Goal: Register for event/course

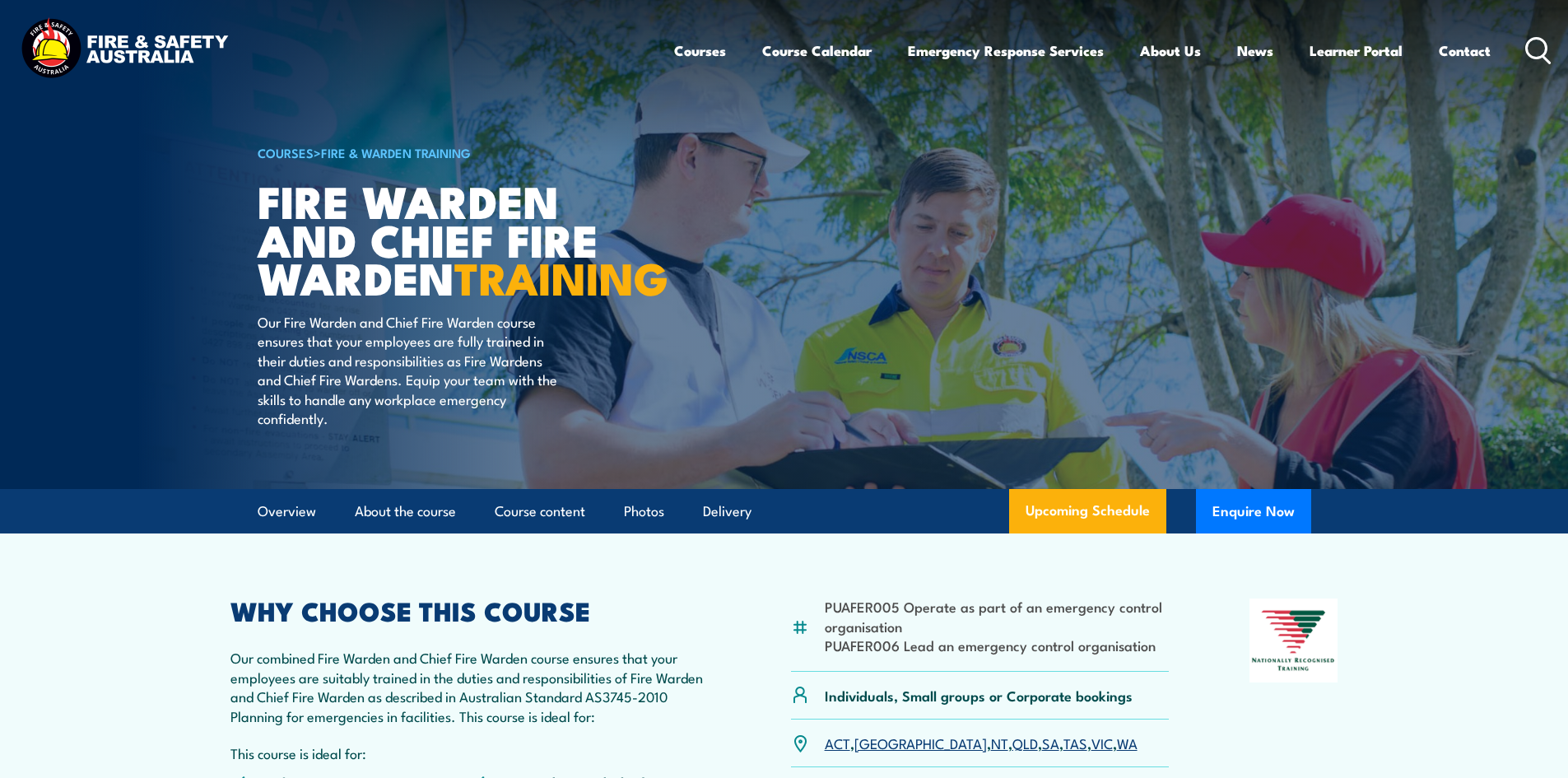
click at [1534, 50] on icon at bounding box center [1538, 50] width 26 height 27
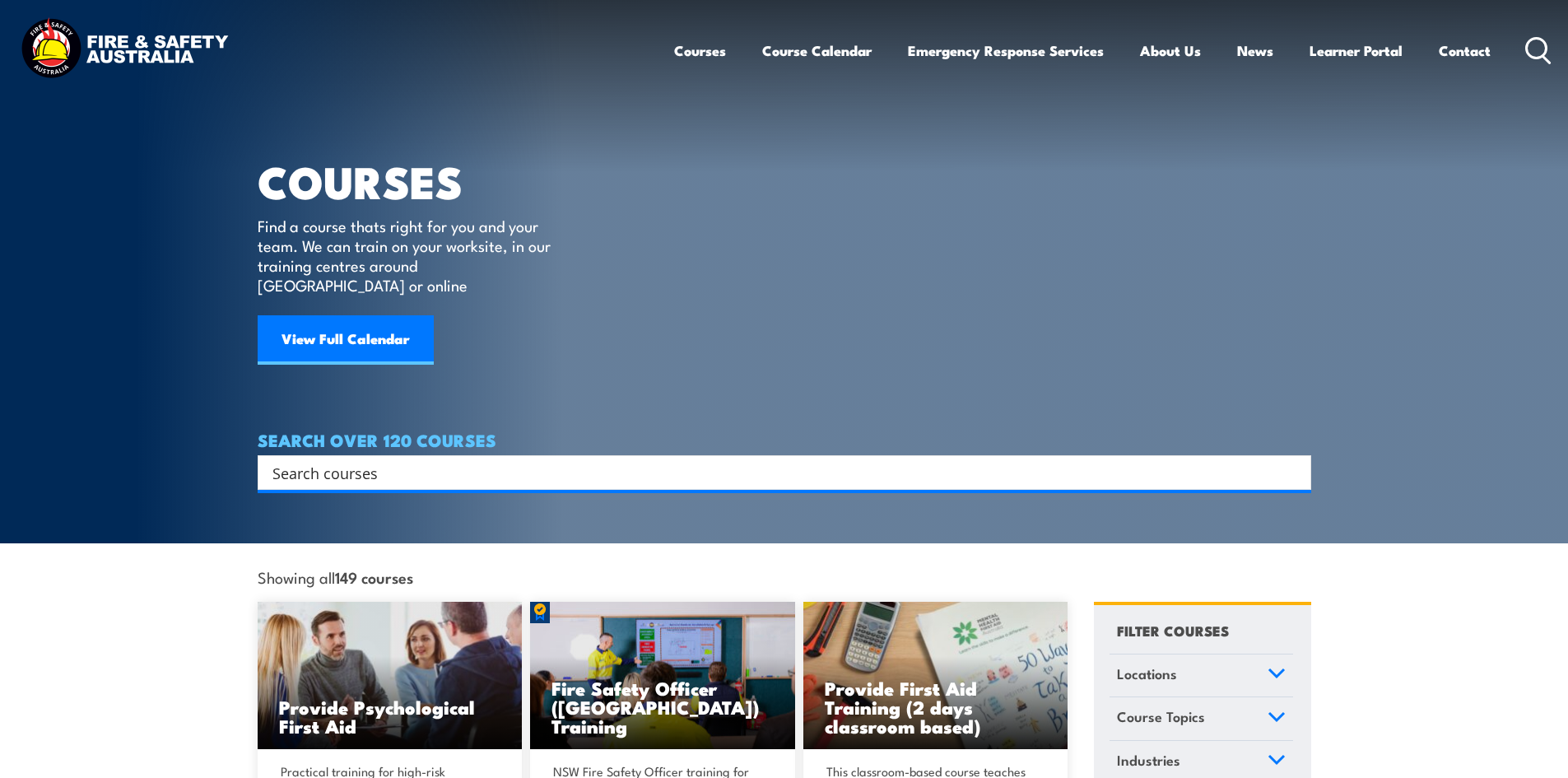
click at [362, 460] on input "Search input" at bounding box center [773, 473] width 1003 height 25
type input "fire warden training"
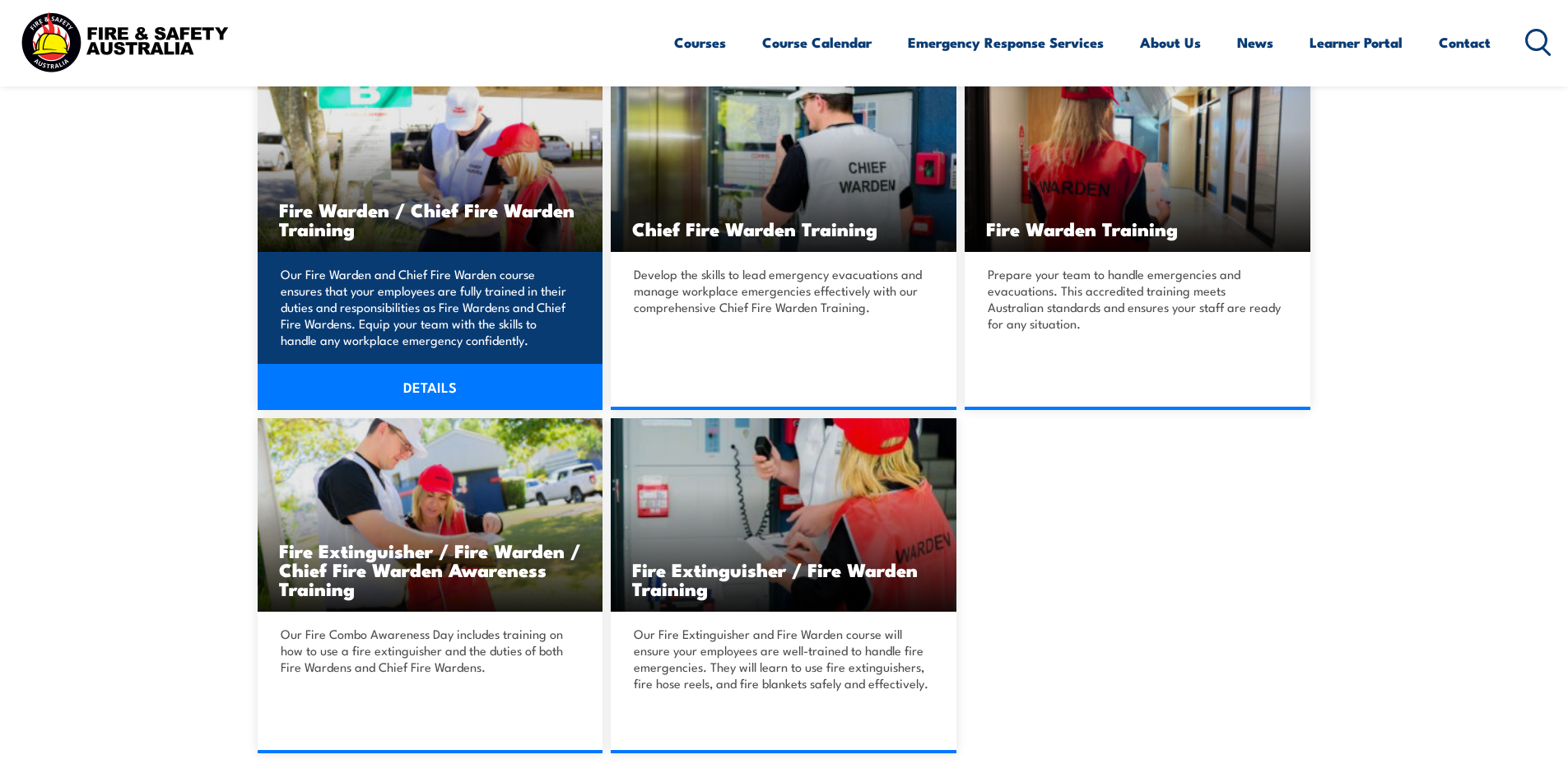
scroll to position [576, 0]
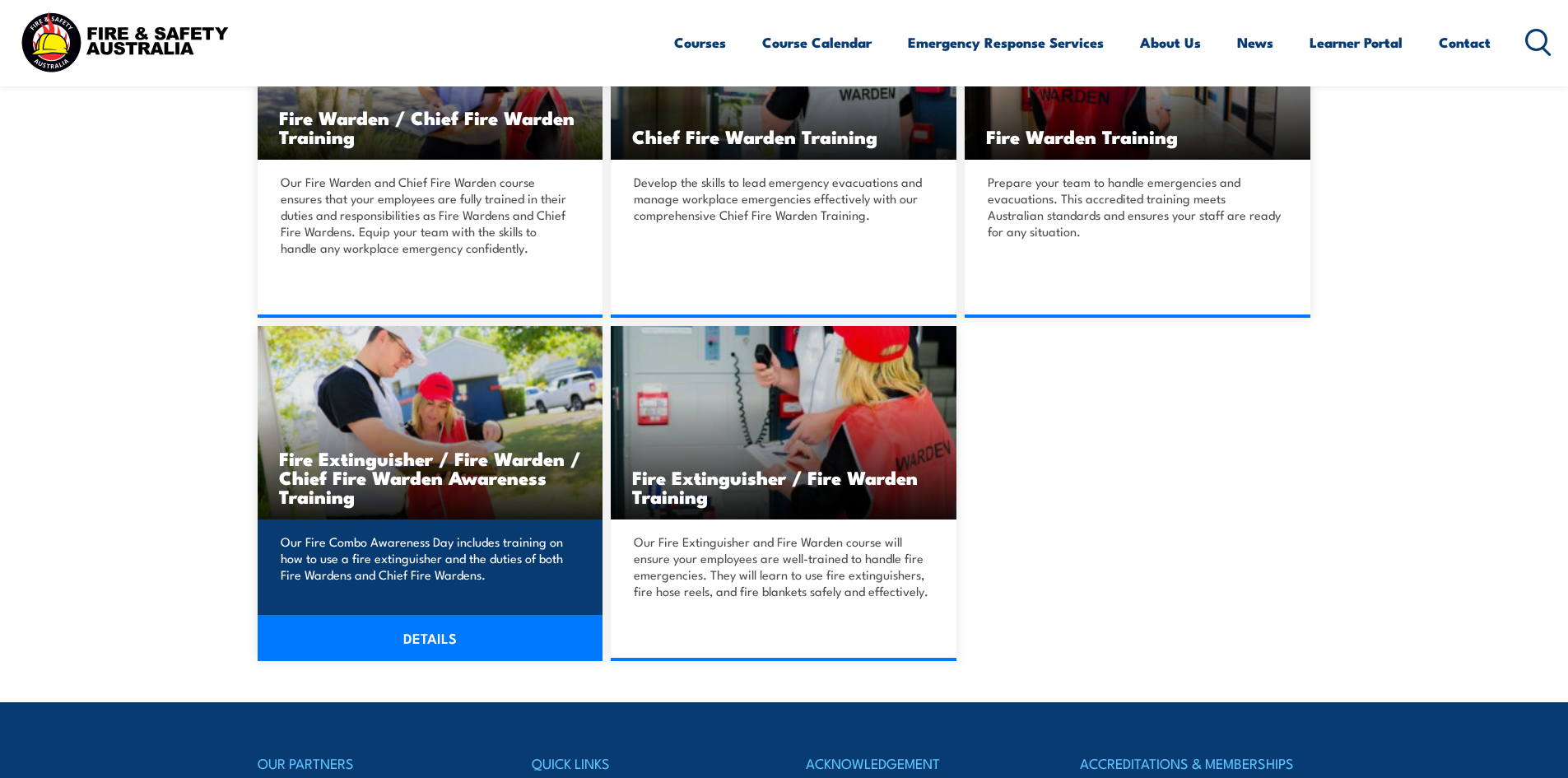
click at [422, 393] on img at bounding box center [430, 423] width 346 height 193
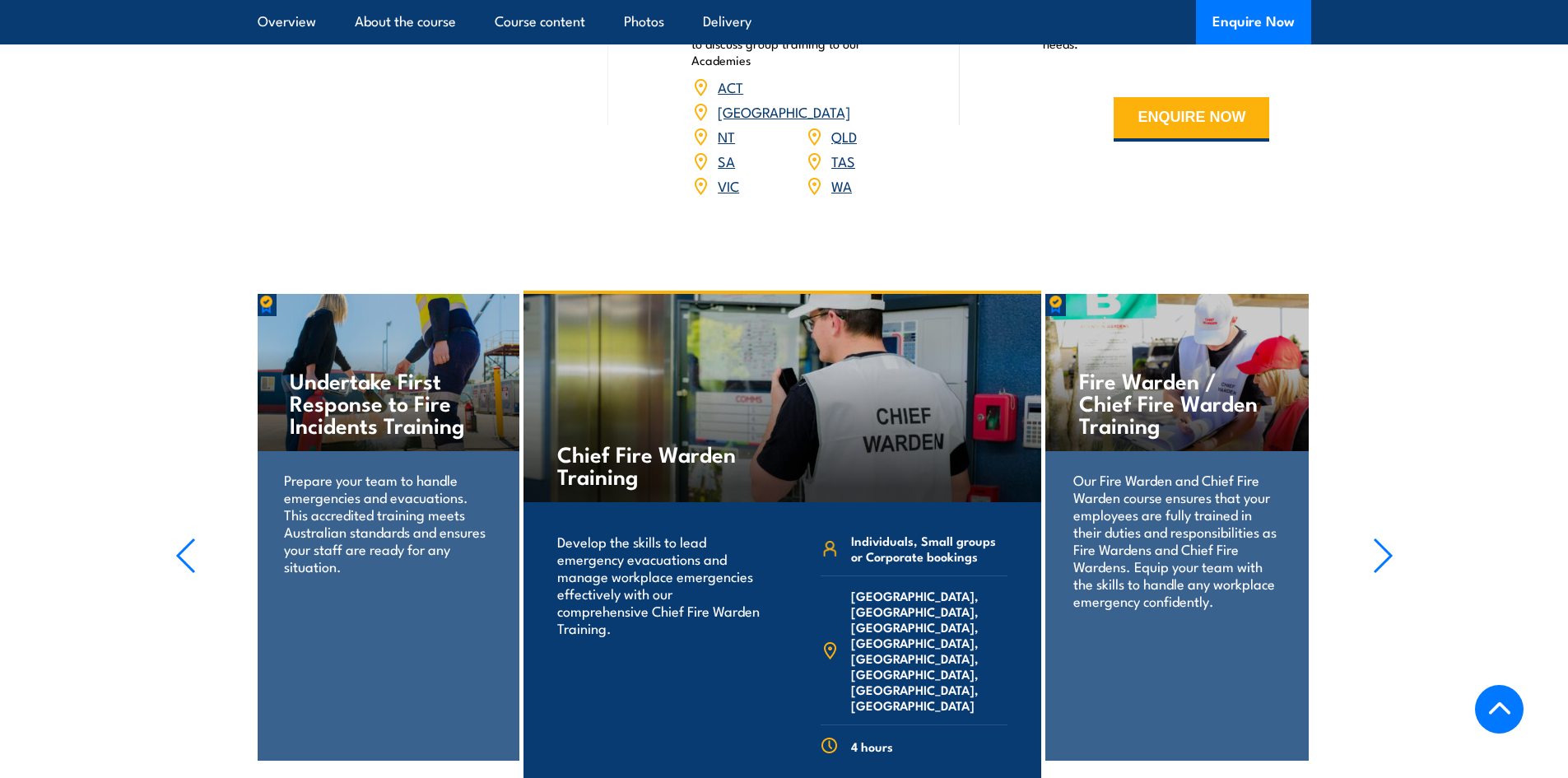
scroll to position [2552, 0]
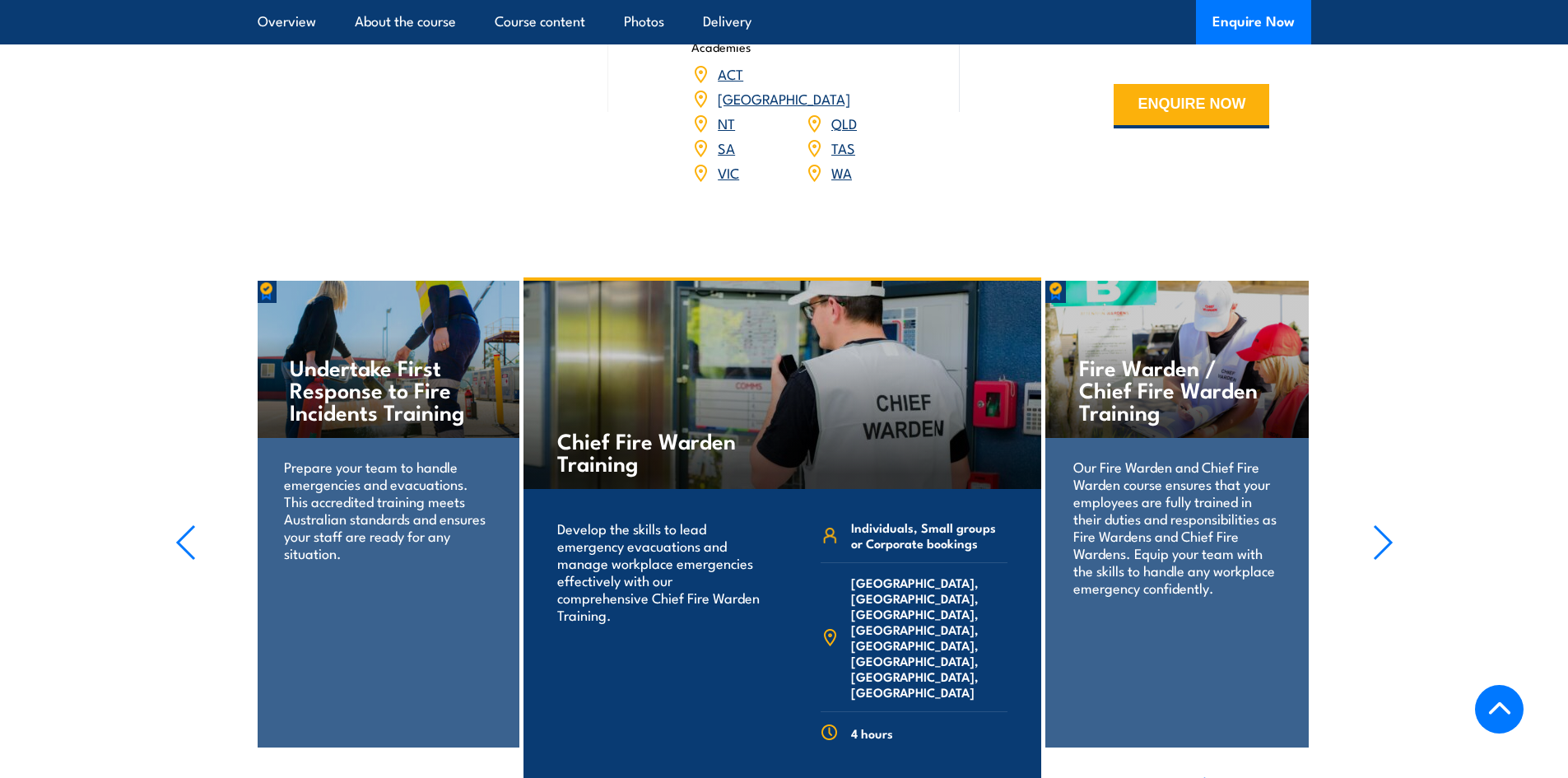
click at [1175, 355] on h4 "Fire Warden / Chief Fire Warden Training" at bounding box center [1176, 389] width 195 height 67
click at [1161, 505] on p "Our Fire Warden and Chief Fire Warden course ensures that your employees are fu…" at bounding box center [1176, 527] width 206 height 138
click at [1381, 525] on icon "button" at bounding box center [1383, 542] width 20 height 36
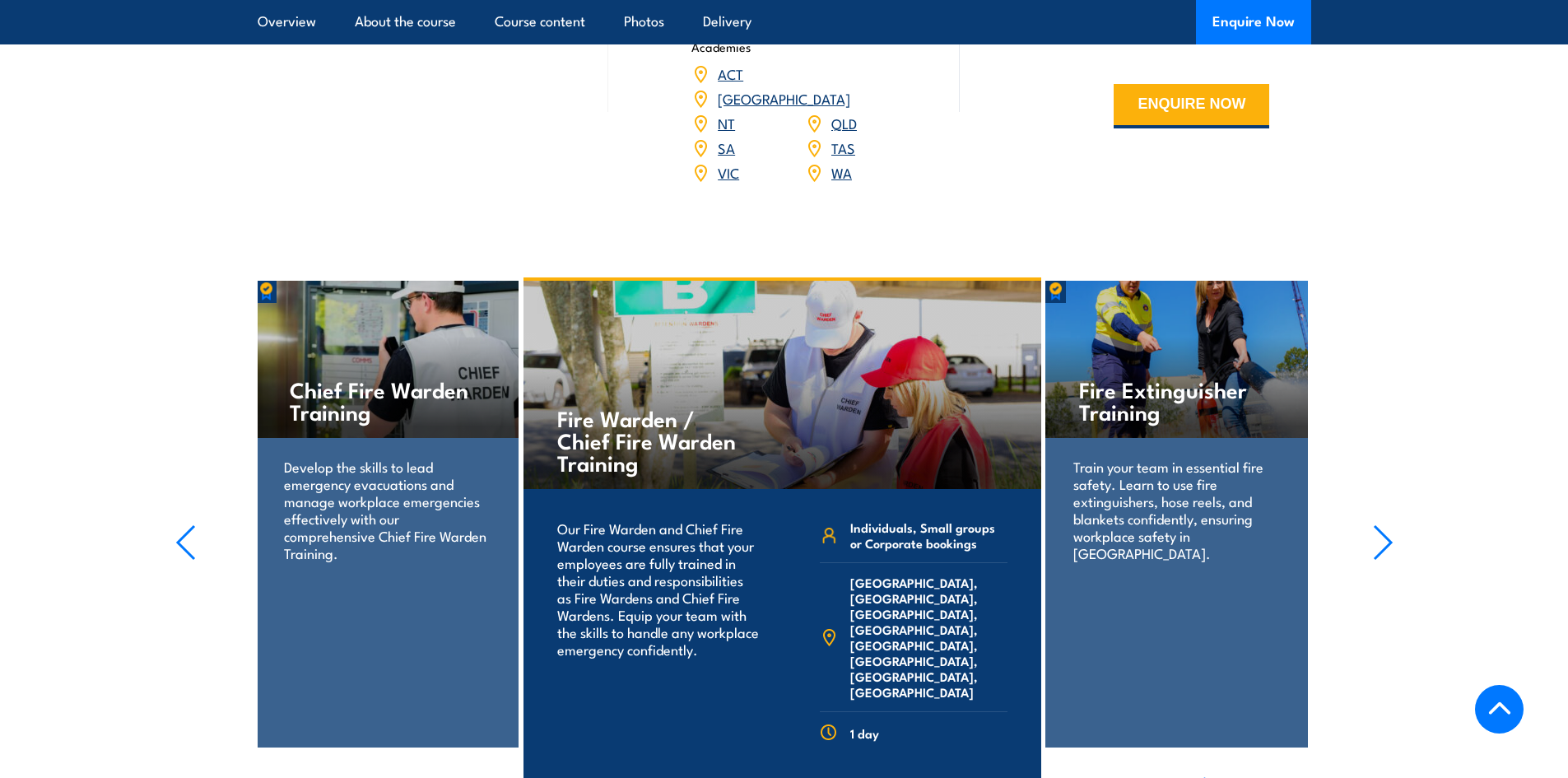
click at [678, 407] on h4 "Fire Warden / Chief Fire Warden Training" at bounding box center [653, 440] width 193 height 67
click at [360, 458] on p "Develop the skills to lead emergency evacuations and manage workplace emergenci…" at bounding box center [387, 510] width 206 height 104
click at [183, 525] on icon "button" at bounding box center [185, 542] width 20 height 36
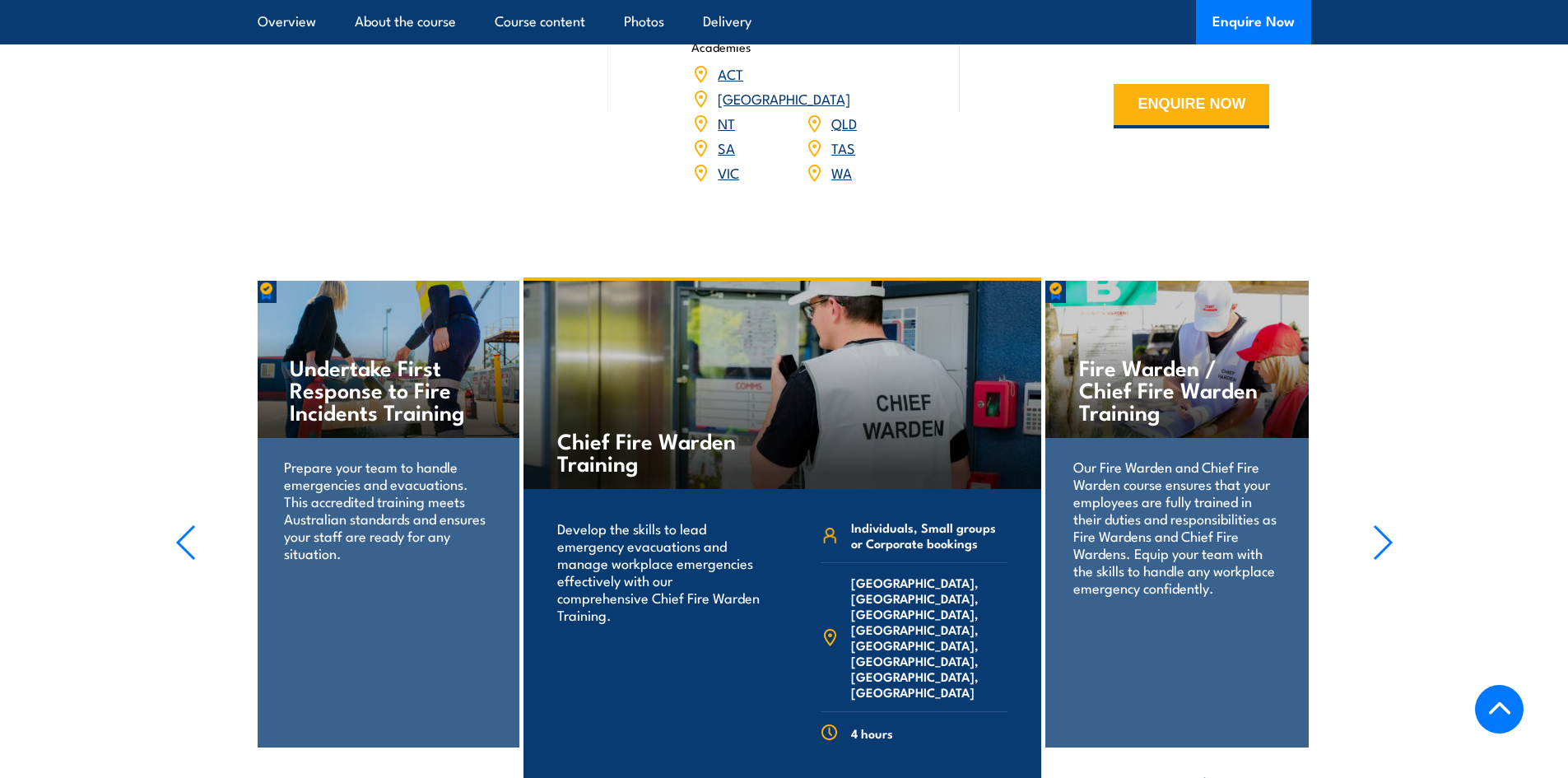
click at [1230, 774] on link "ALL COURSES" at bounding box center [1253, 783] width 116 height 19
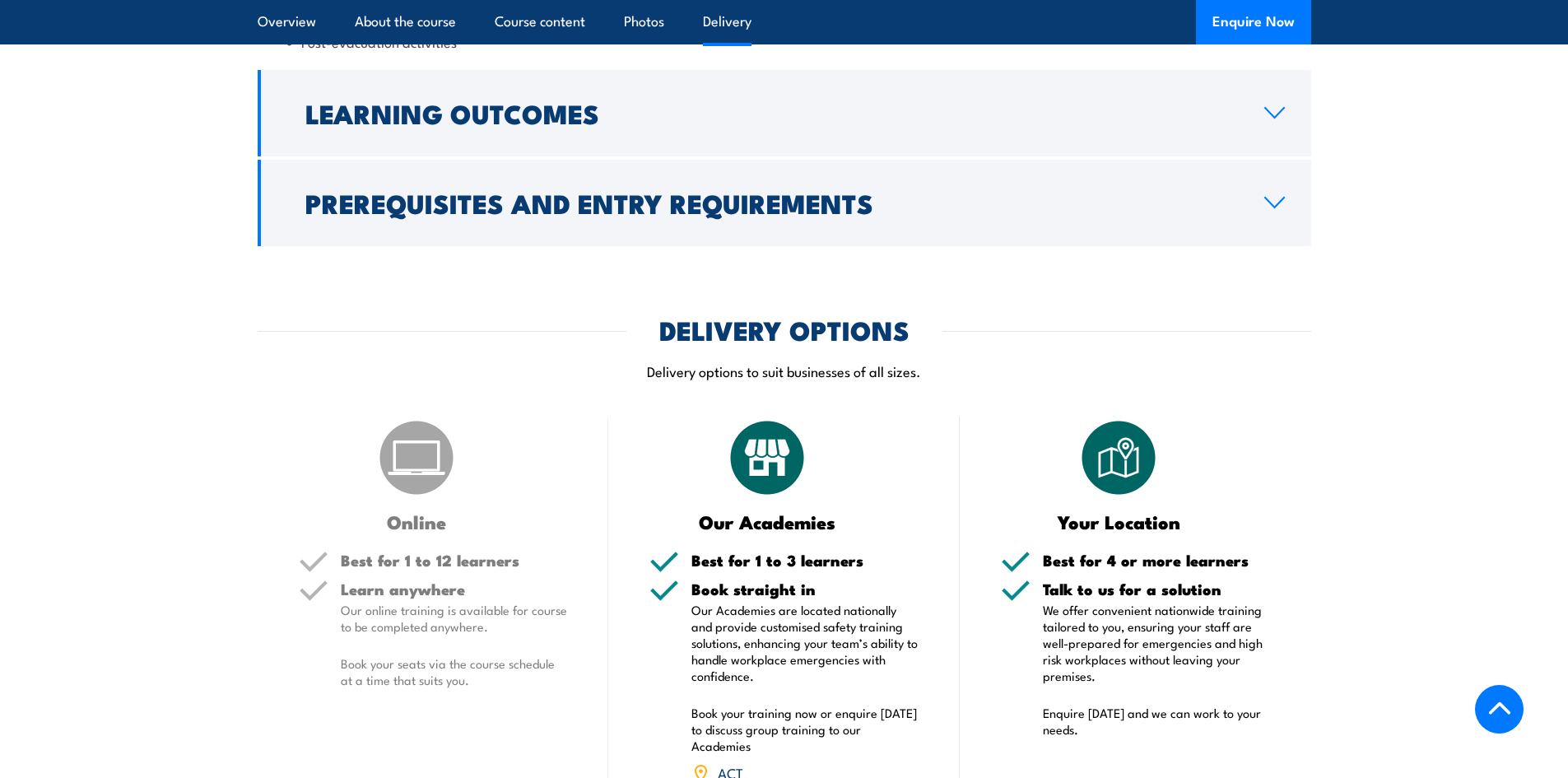
scroll to position [1784, 0]
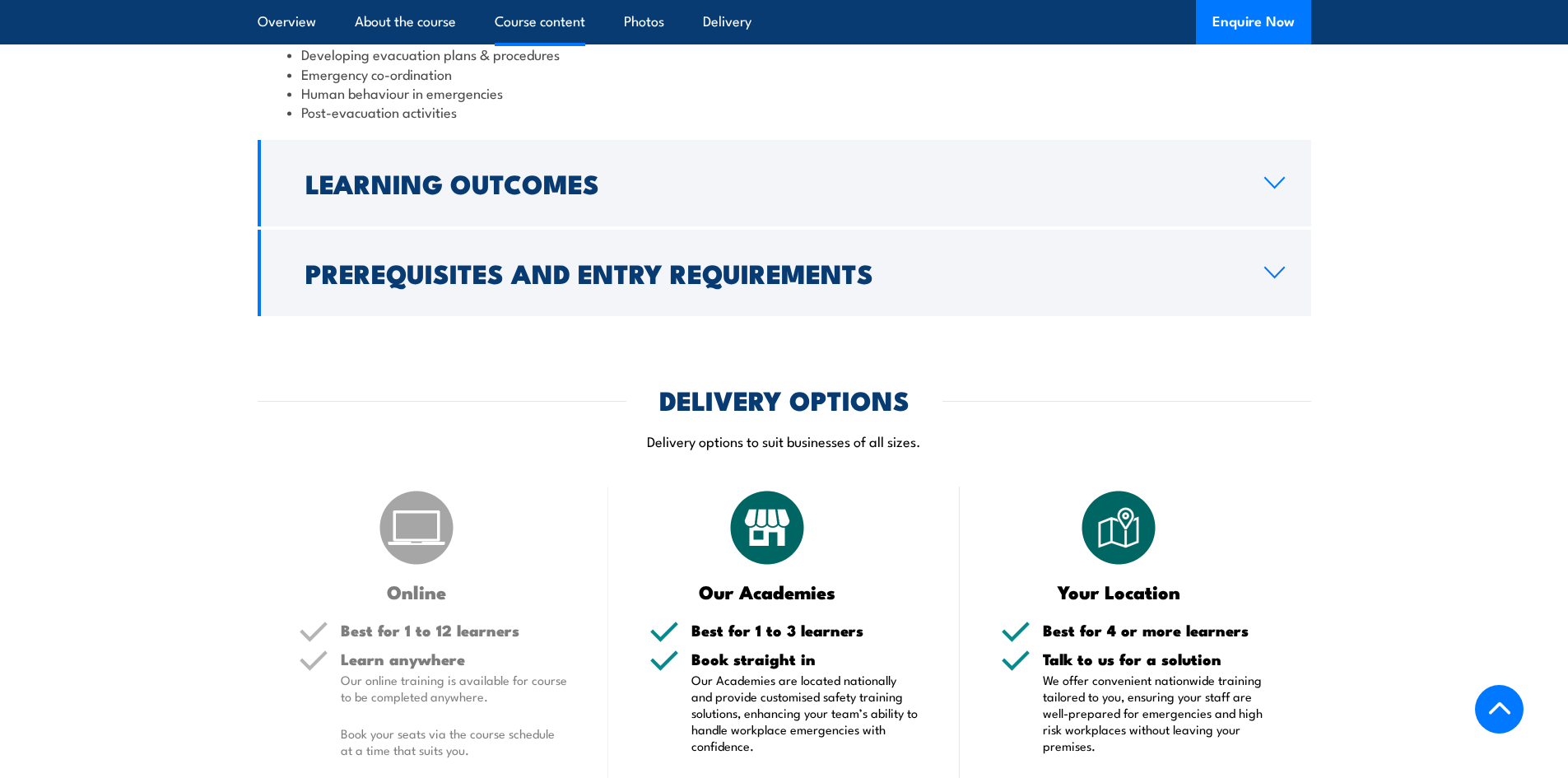
click at [755, 672] on p "Our Academies are located nationally and provide customised safety training sol…" at bounding box center [805, 713] width 228 height 82
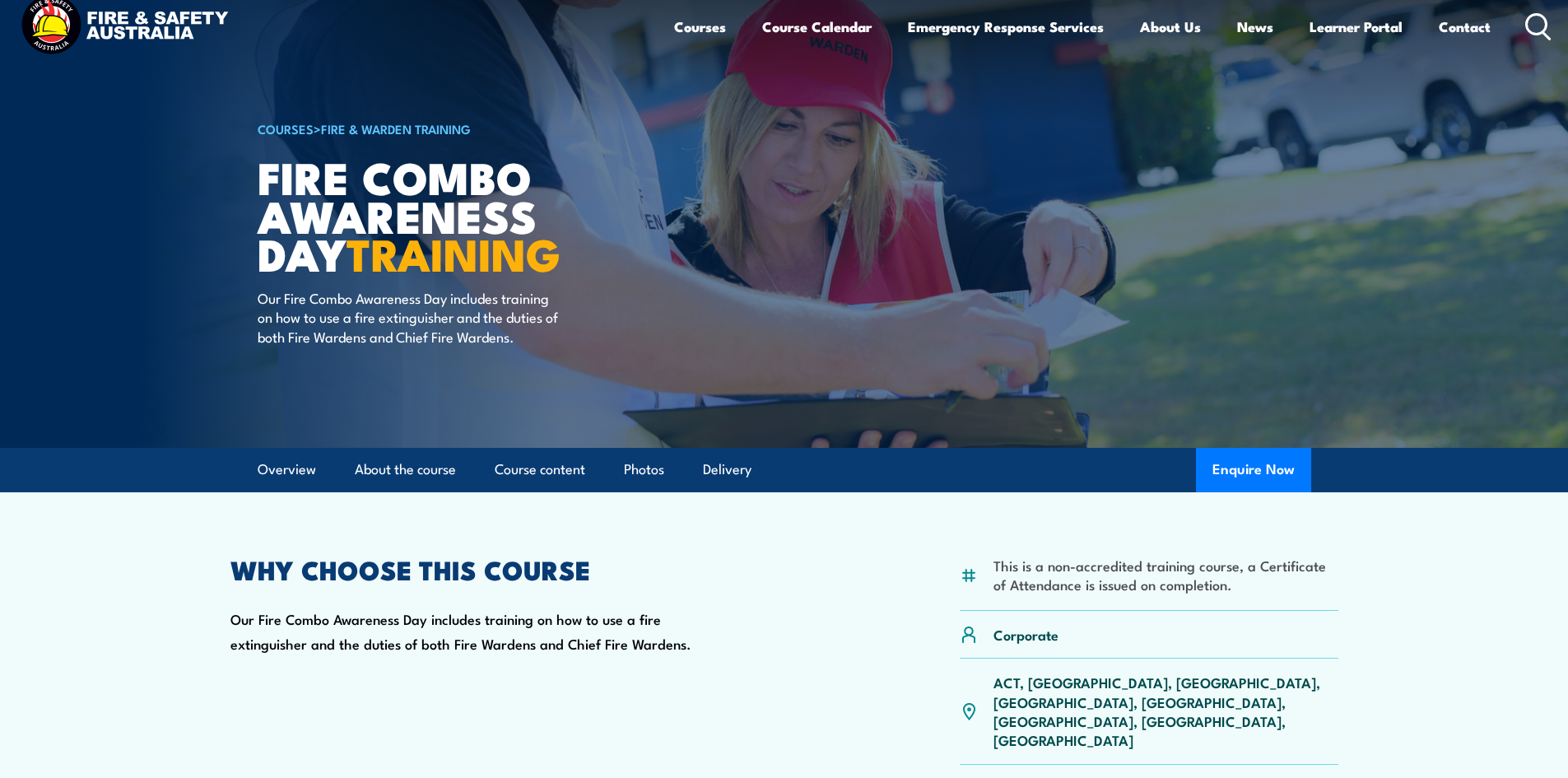
scroll to position [0, 0]
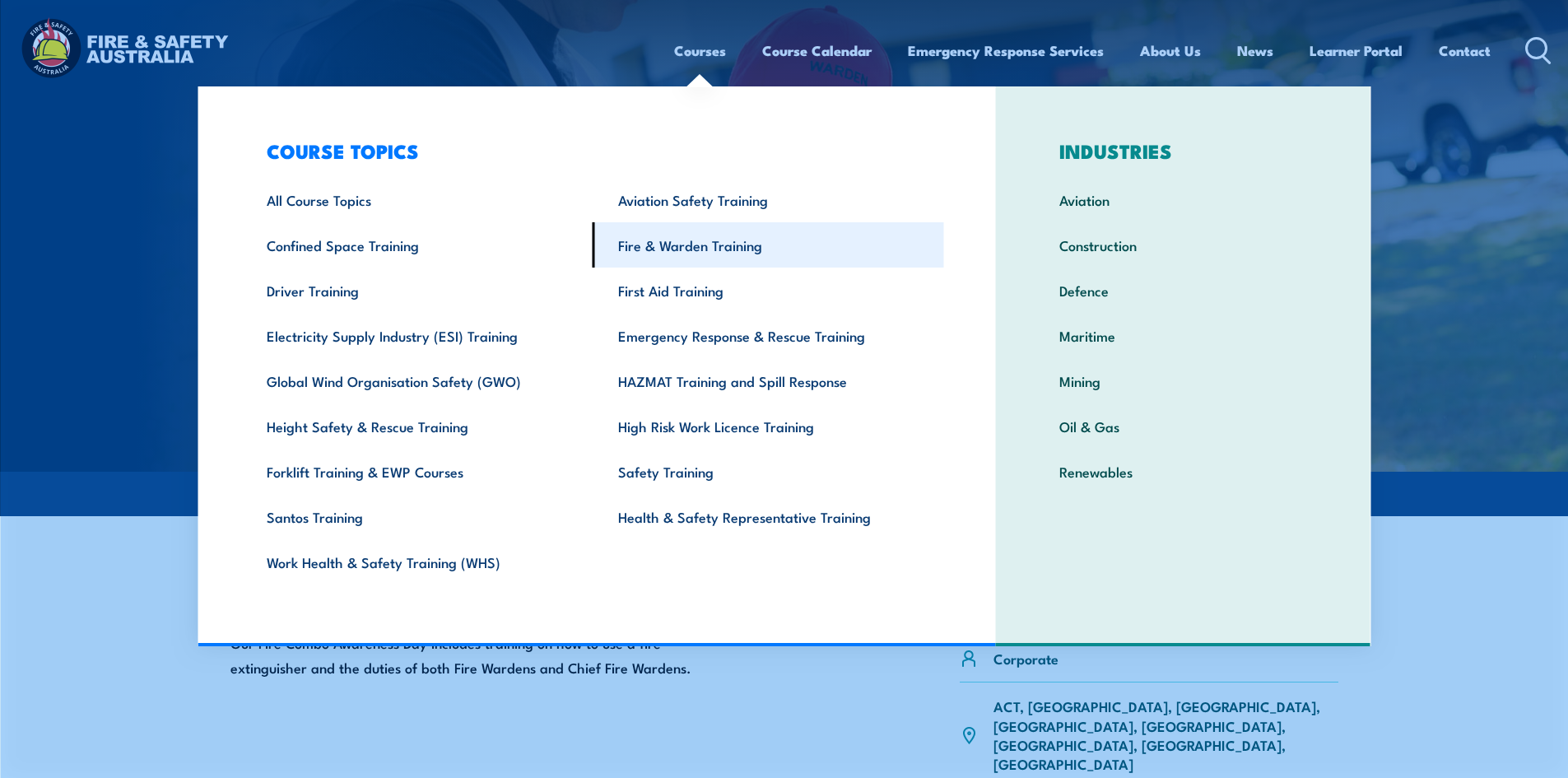
click at [699, 239] on link "Fire & Warden Training" at bounding box center [768, 244] width 352 height 45
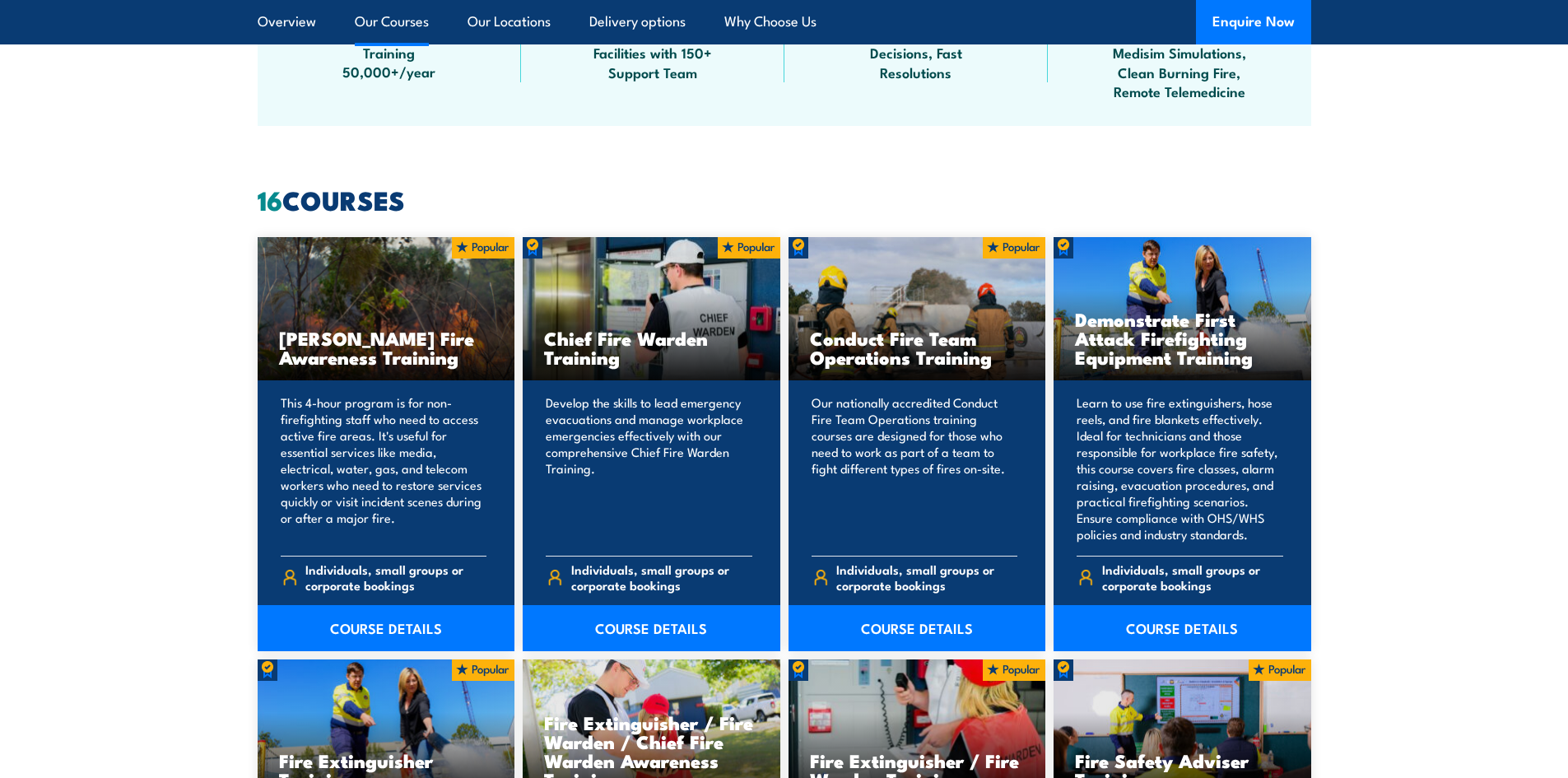
scroll to position [1400, 0]
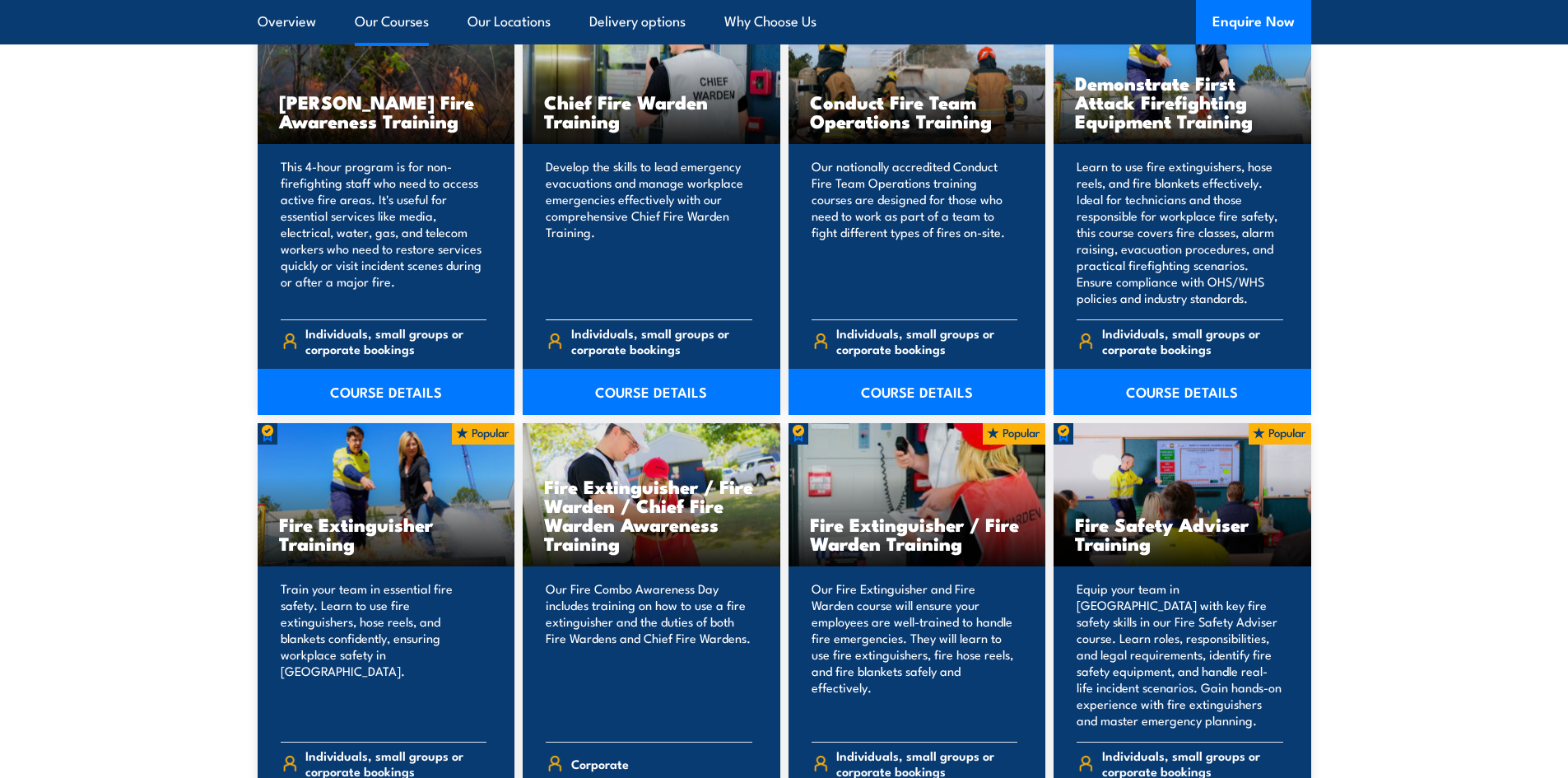
click at [618, 329] on span "Individuals, small groups or corporate bookings" at bounding box center [661, 340] width 181 height 31
click at [646, 386] on link "COURSE DETAILS" at bounding box center [652, 392] width 258 height 46
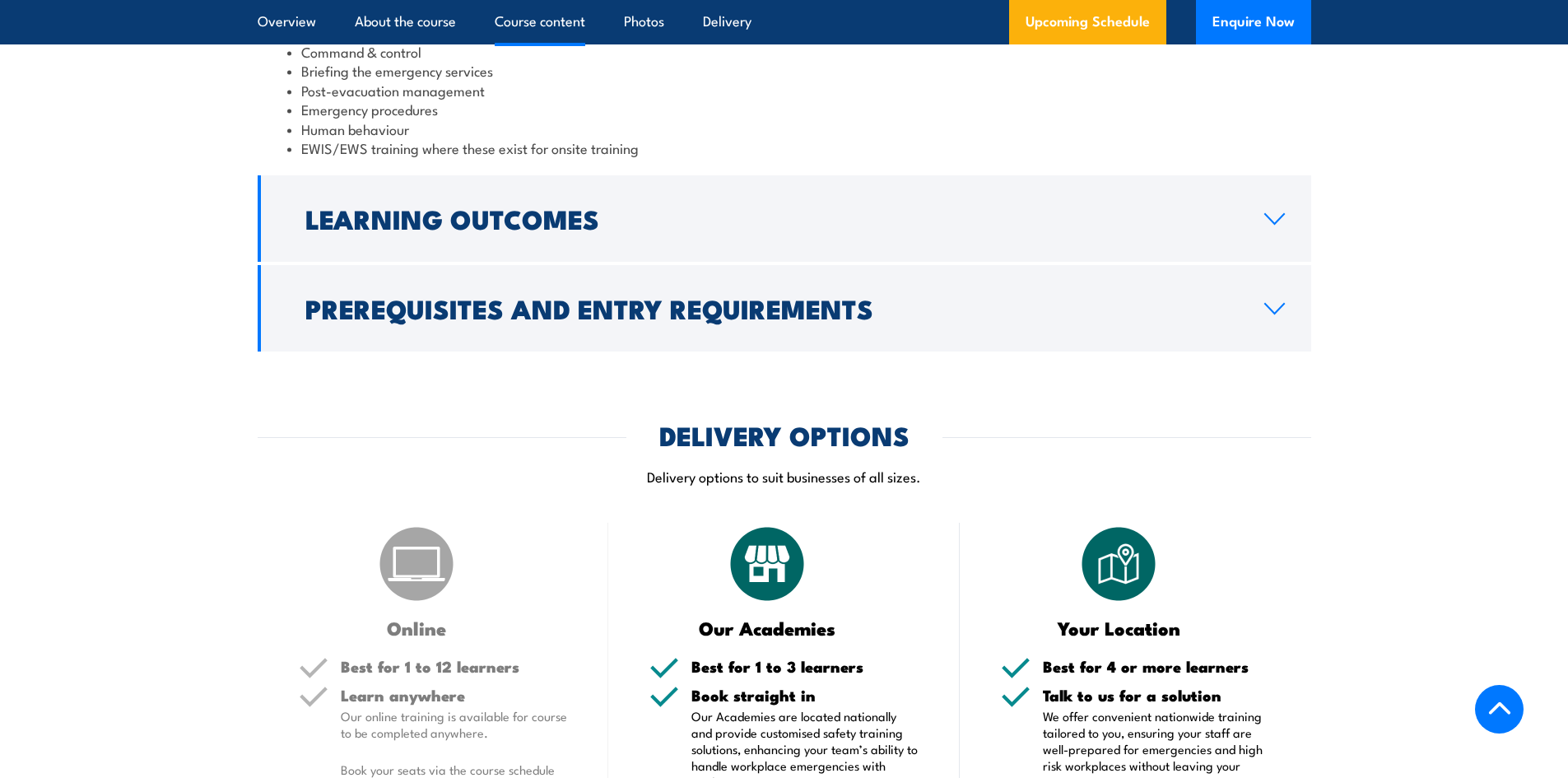
scroll to position [1894, 0]
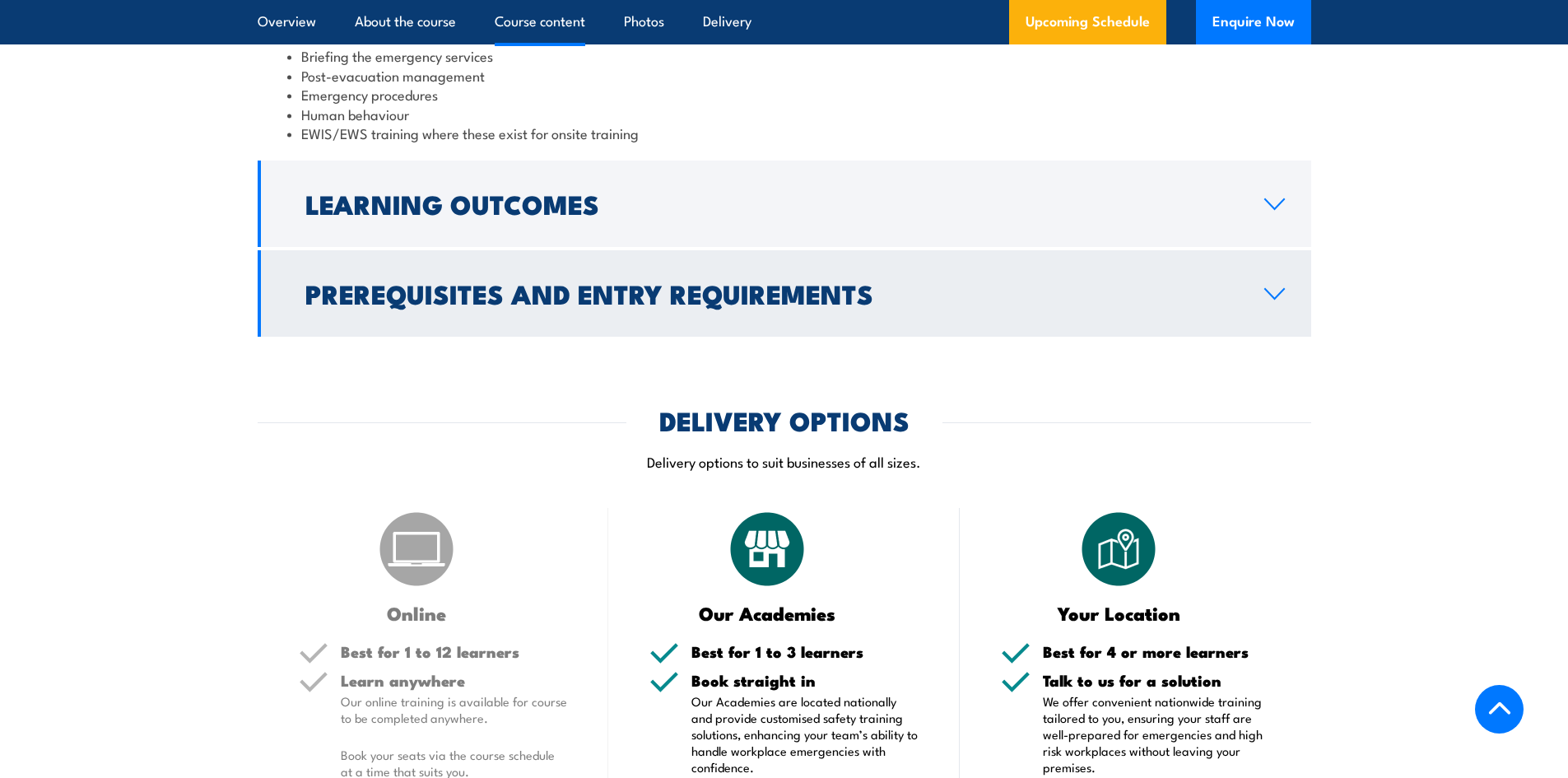
click at [1264, 295] on icon at bounding box center [1274, 294] width 22 height 13
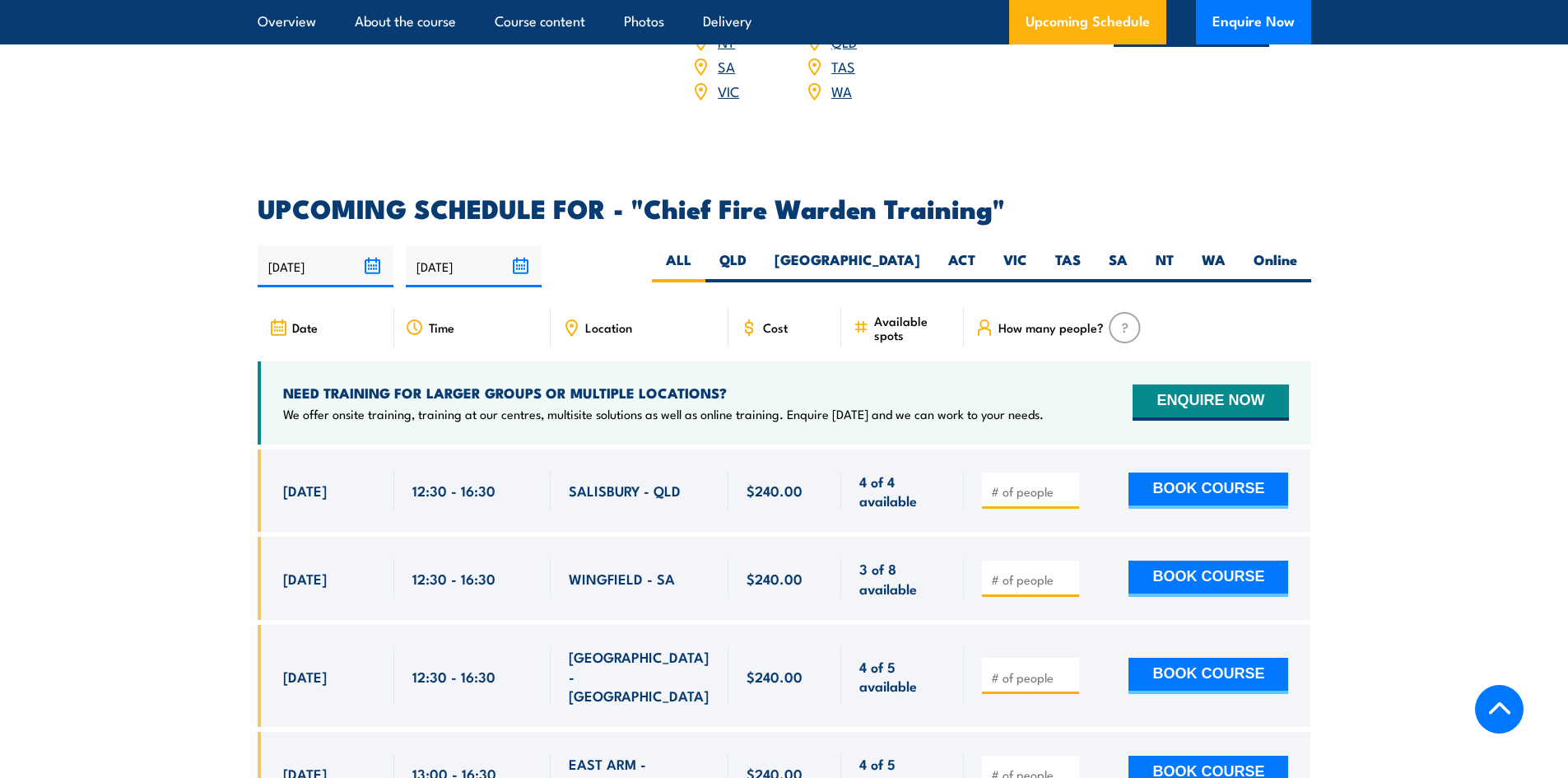
scroll to position [2724, 0]
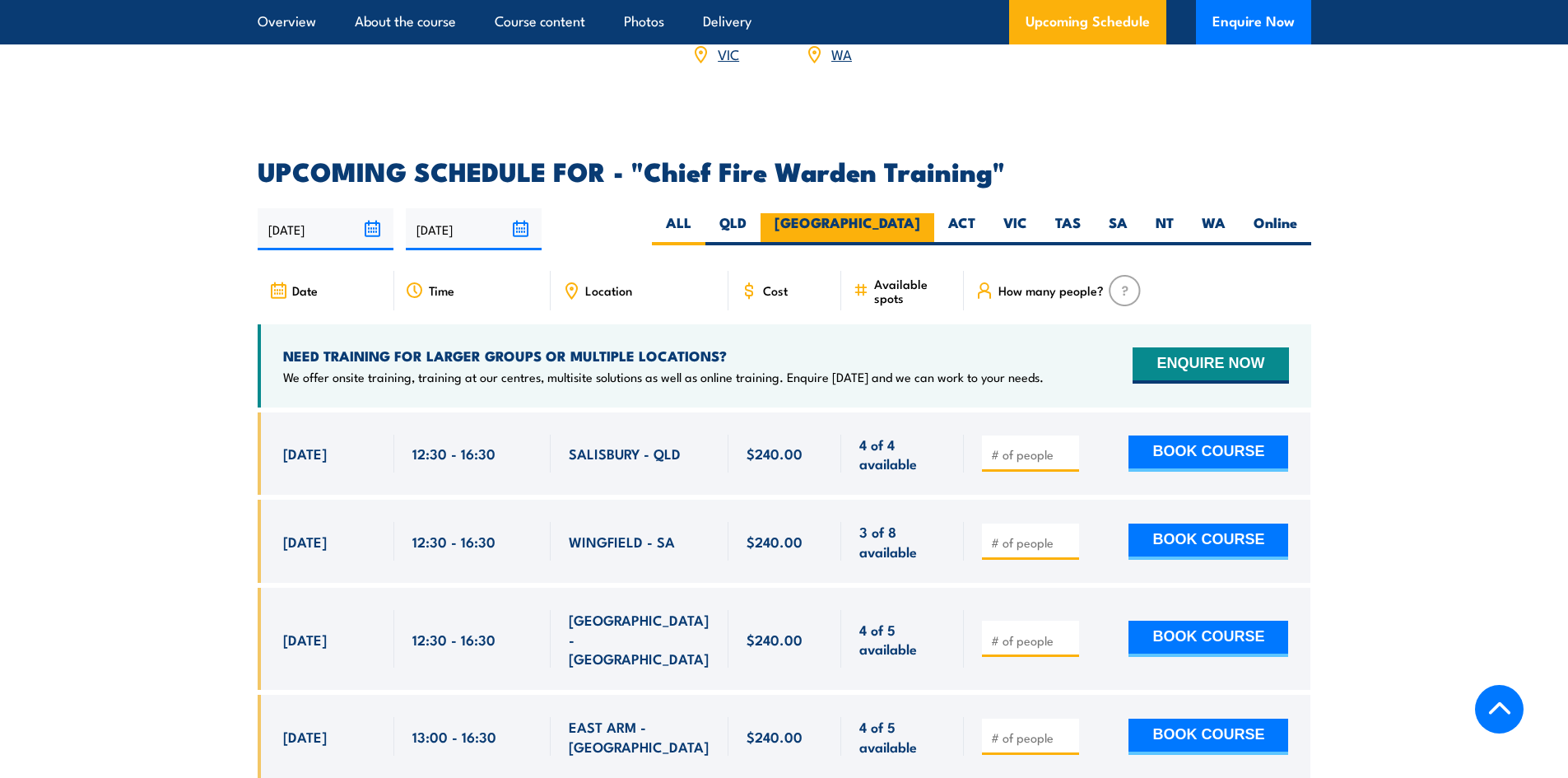
click at [891, 213] on label "[GEOGRAPHIC_DATA]" at bounding box center [847, 229] width 174 height 32
click at [920, 213] on input "[GEOGRAPHIC_DATA]" at bounding box center [925, 219] width 11 height 11
radio input "true"
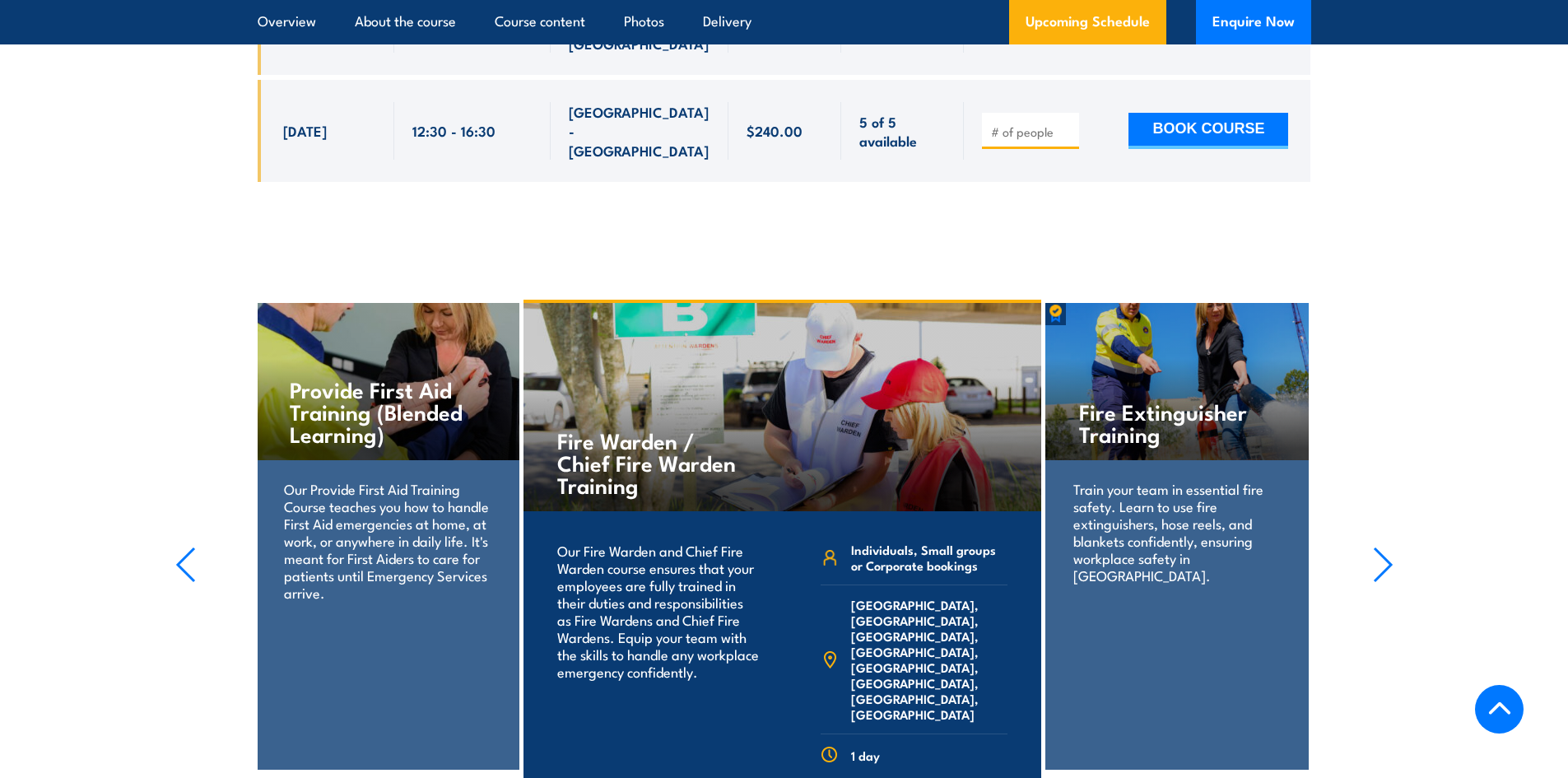
scroll to position [3677, 0]
